Goal: Use online tool/utility: Utilize a website feature to perform a specific function

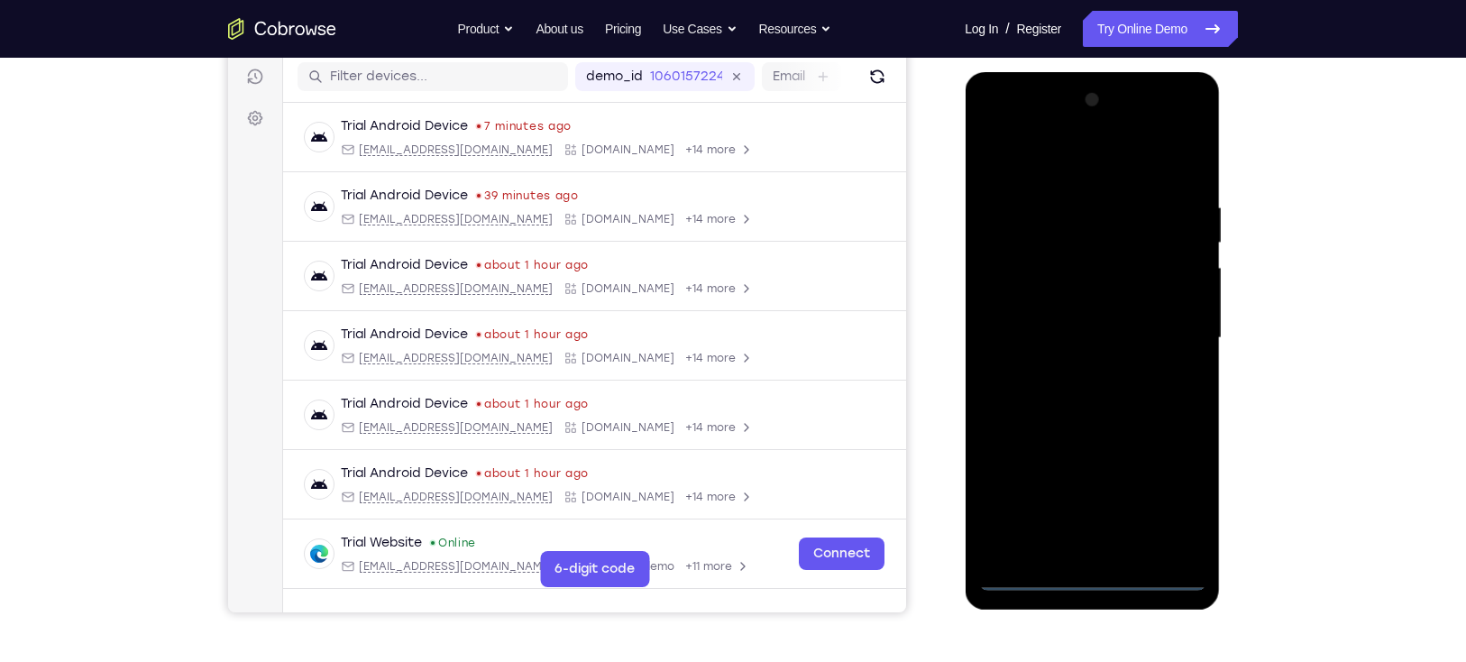
click at [1087, 565] on div at bounding box center [1091, 338] width 227 height 505
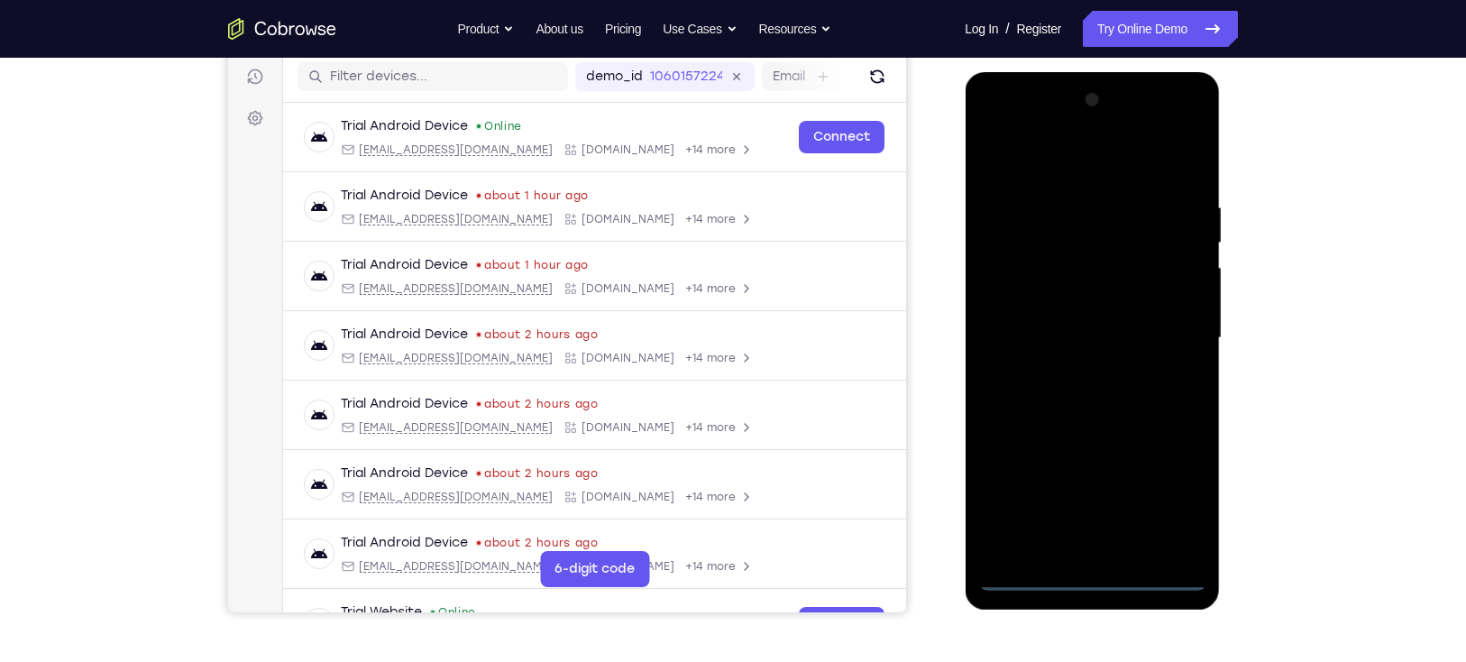
click at [1087, 572] on div at bounding box center [1091, 338] width 227 height 505
click at [1175, 477] on div at bounding box center [1091, 338] width 227 height 505
click at [1174, 489] on div at bounding box center [1091, 338] width 227 height 505
click at [1062, 168] on div at bounding box center [1091, 338] width 227 height 505
click at [1166, 323] on div at bounding box center [1091, 338] width 227 height 505
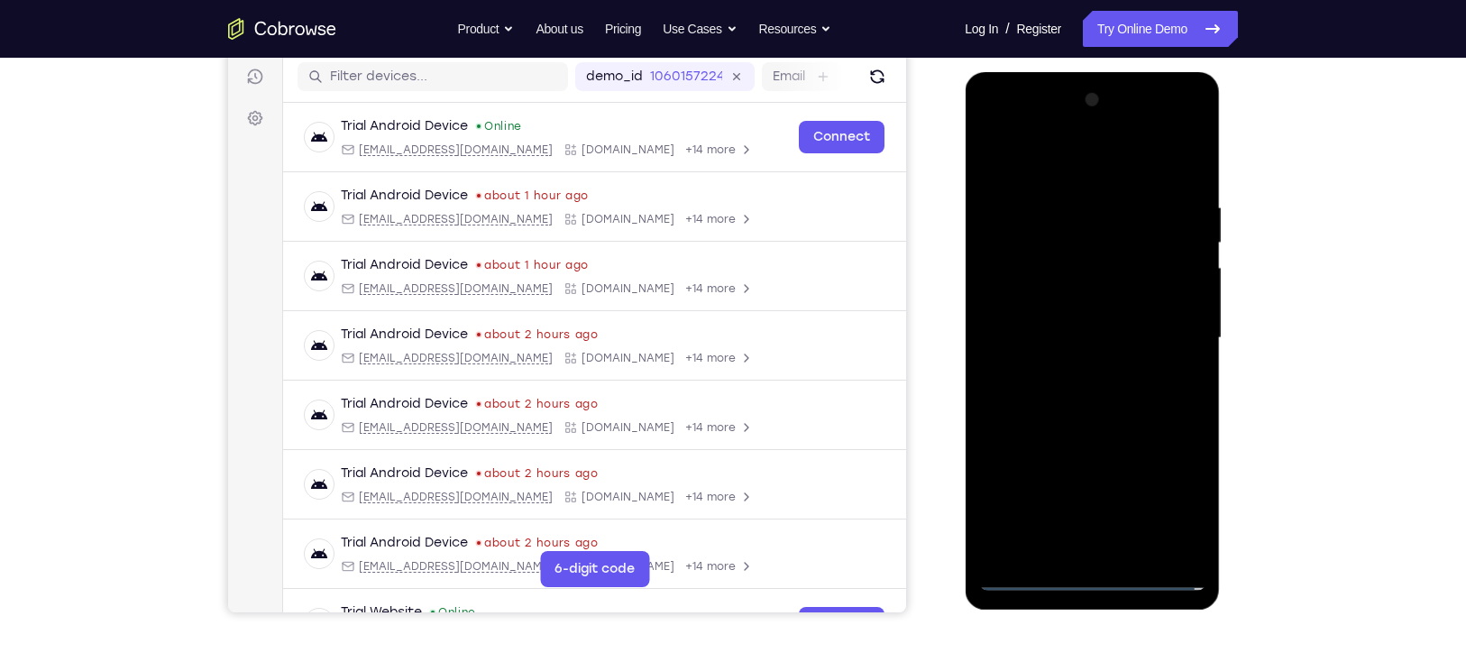
click at [1074, 367] on div at bounding box center [1091, 338] width 227 height 505
click at [1103, 323] on div at bounding box center [1091, 338] width 227 height 505
click at [1077, 306] on div at bounding box center [1091, 338] width 227 height 505
click at [1075, 334] on div at bounding box center [1091, 338] width 227 height 505
click at [1074, 404] on div at bounding box center [1091, 338] width 227 height 505
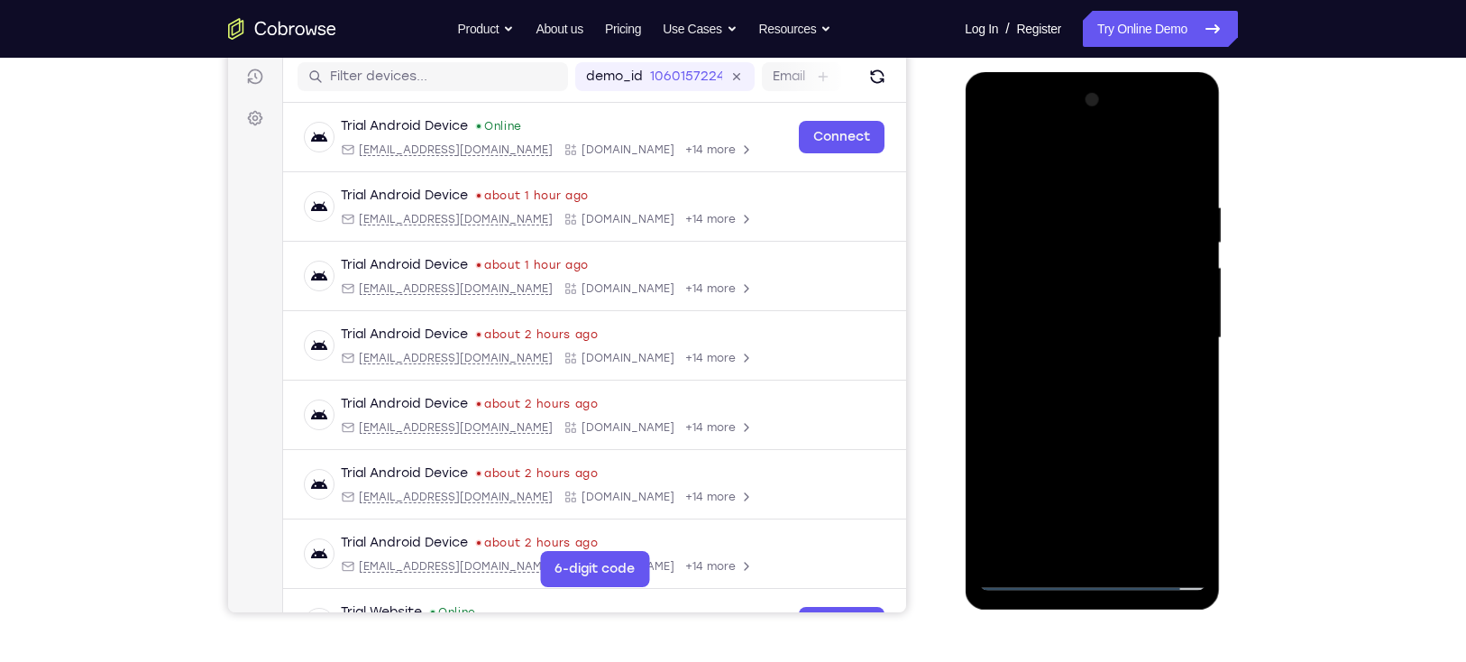
click at [1081, 388] on div at bounding box center [1091, 338] width 227 height 505
click at [1089, 416] on div at bounding box center [1091, 338] width 227 height 505
click at [1137, 551] on div at bounding box center [1091, 338] width 227 height 505
click at [1085, 429] on div at bounding box center [1091, 338] width 227 height 505
click at [1028, 569] on div at bounding box center [1091, 338] width 227 height 505
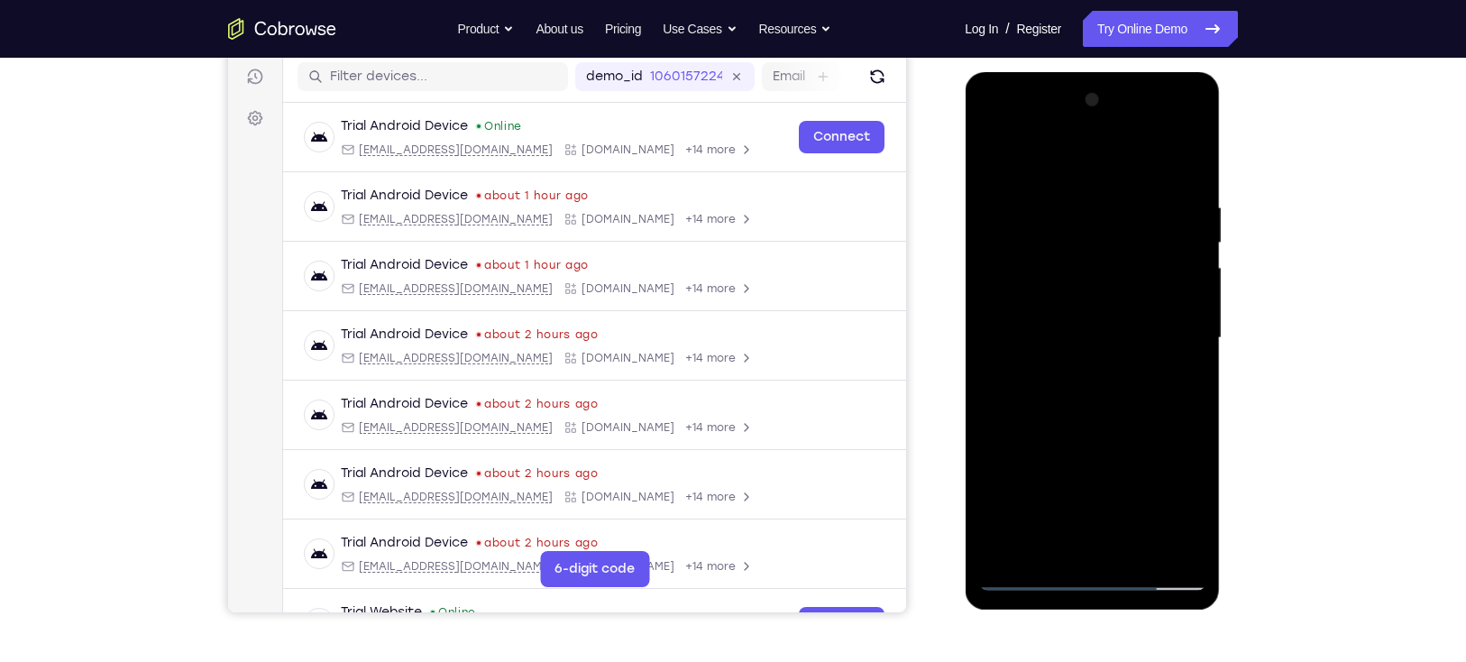
click at [1025, 578] on div at bounding box center [1091, 338] width 227 height 505
click at [1134, 548] on div at bounding box center [1091, 338] width 227 height 505
click at [1051, 366] on div at bounding box center [1091, 338] width 227 height 505
click at [991, 156] on div at bounding box center [1091, 338] width 227 height 505
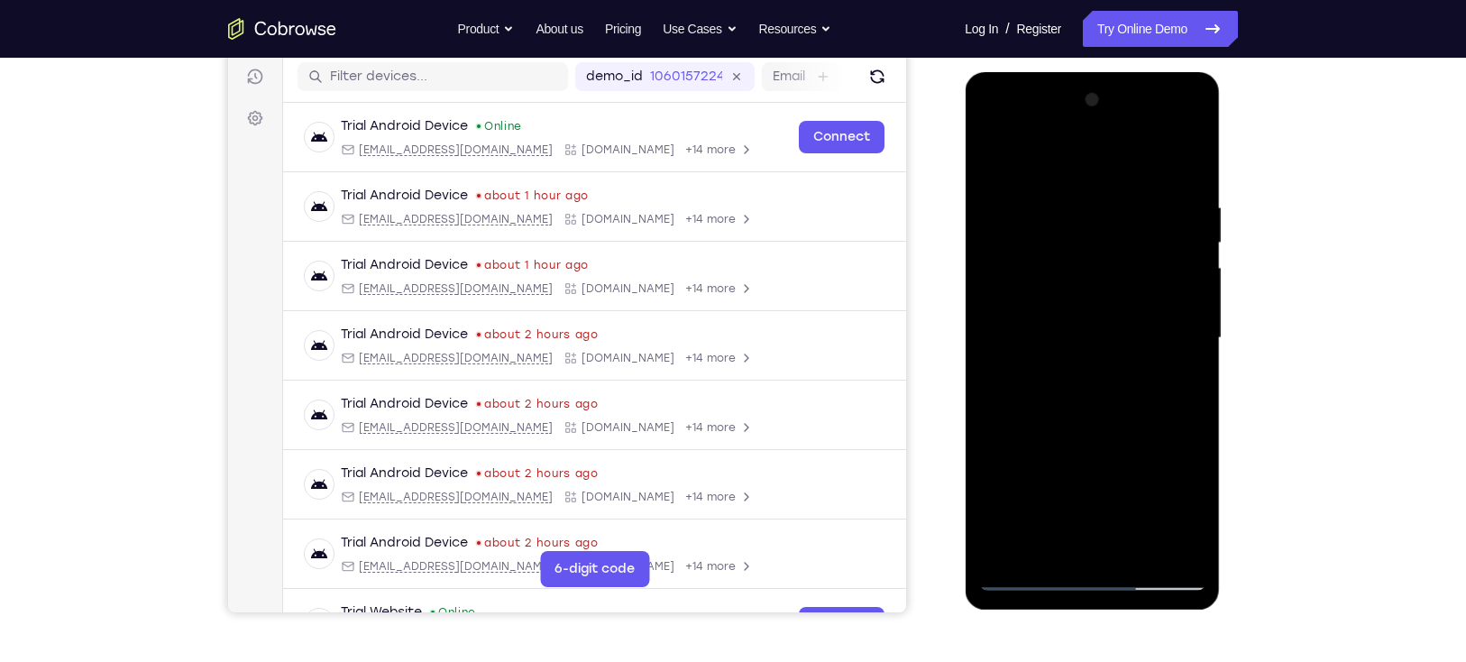
click at [1198, 380] on div at bounding box center [1091, 338] width 227 height 505
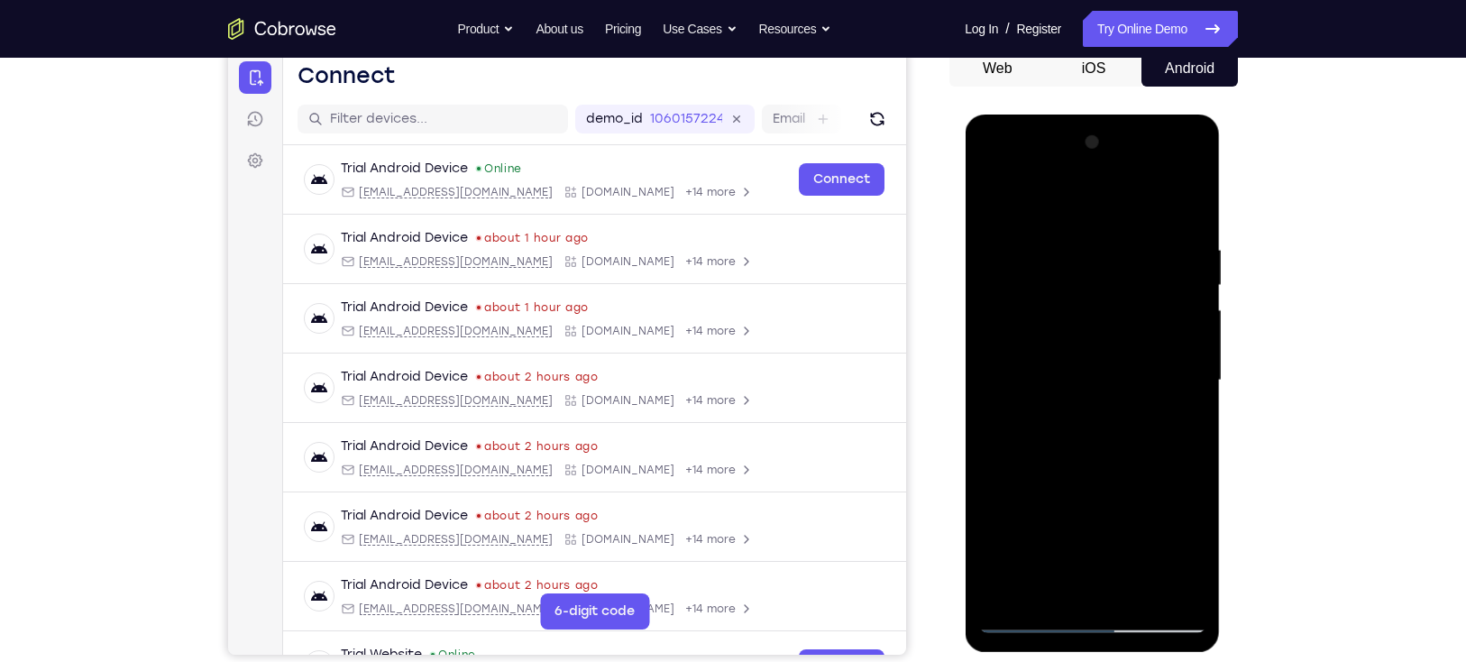
scroll to position [187, 0]
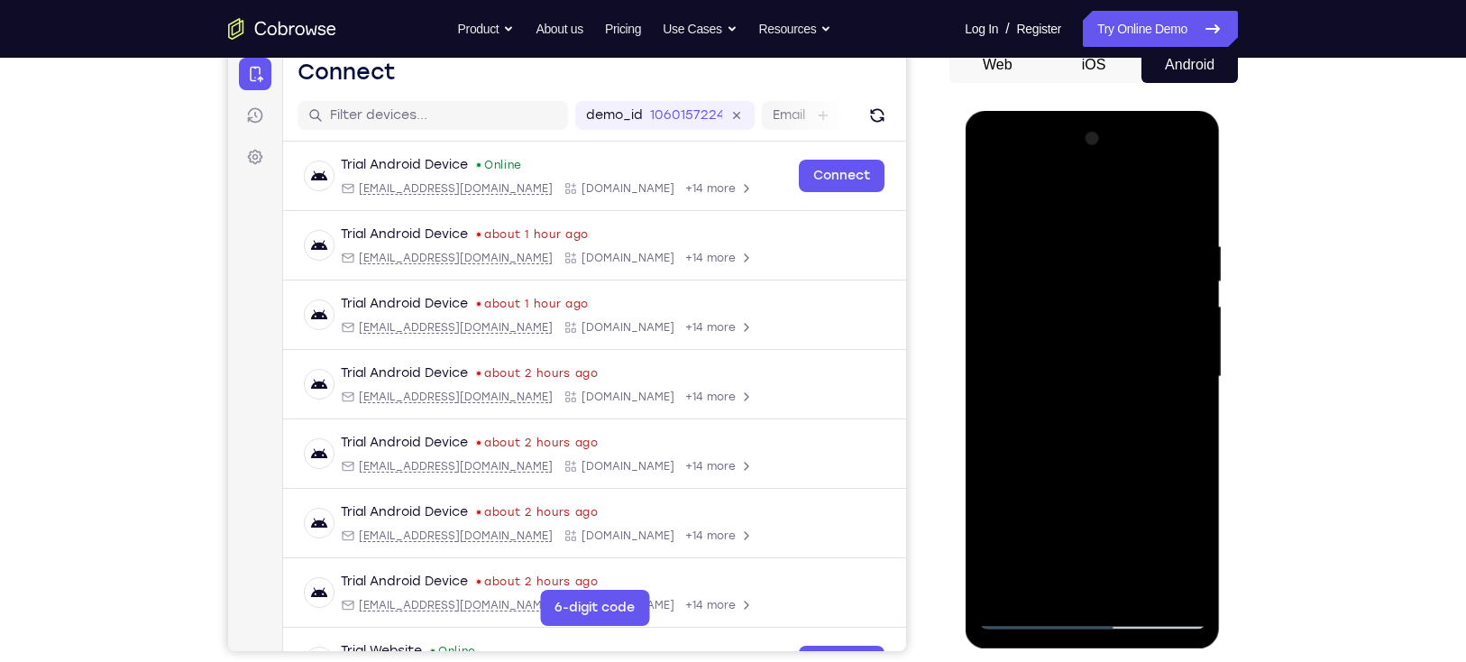
click at [1140, 583] on div at bounding box center [1091, 376] width 227 height 505
click at [1067, 414] on div at bounding box center [1091, 376] width 227 height 505
click at [1177, 423] on div at bounding box center [1091, 376] width 227 height 505
click at [1036, 607] on div at bounding box center [1091, 376] width 227 height 505
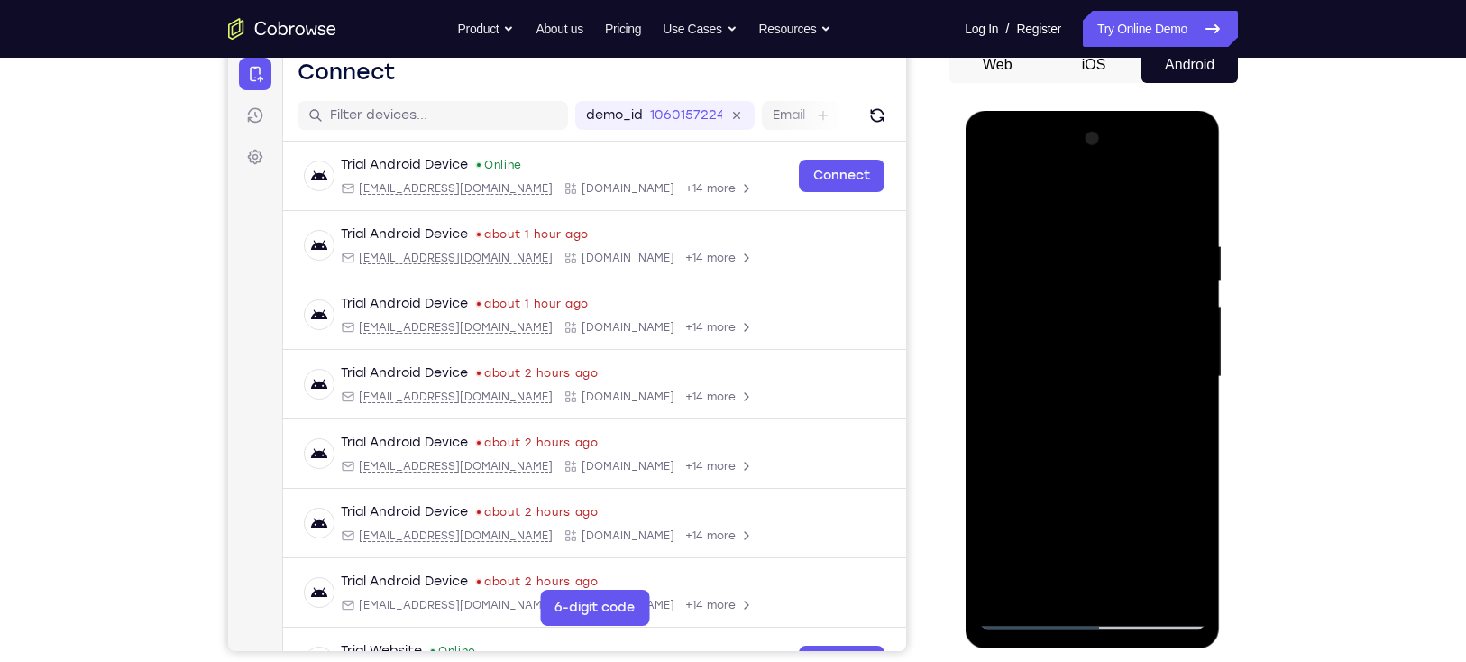
click at [1034, 613] on div at bounding box center [1091, 376] width 227 height 505
click at [1099, 609] on div at bounding box center [1091, 376] width 227 height 505
